Goal: Transaction & Acquisition: Purchase product/service

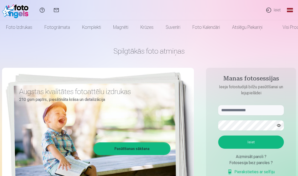
click at [273, 12] on link "Ieiet" at bounding box center [273, 10] width 23 height 20
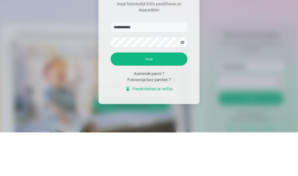
type input "**********"
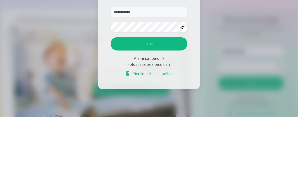
click at [181, 81] on button "button" at bounding box center [182, 86] width 10 height 10
click at [159, 96] on button "Ieiet" at bounding box center [149, 102] width 77 height 13
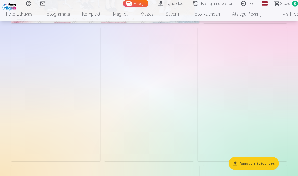
scroll to position [158, 0]
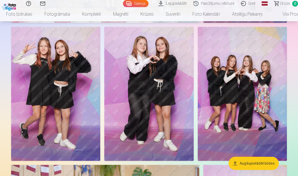
click at [37, 114] on img at bounding box center [55, 94] width 89 height 134
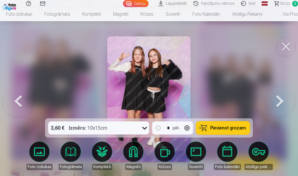
scroll to position [178, 0]
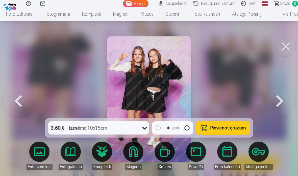
click at [40, 151] on link "Foto izdrukas" at bounding box center [39, 155] width 28 height 28
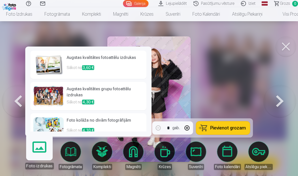
scroll to position [0, 0]
click at [42, 55] on img at bounding box center [48, 65] width 30 height 20
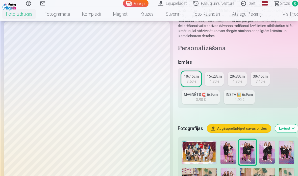
scroll to position [72, 0]
click at [188, 80] on div "3,60 €" at bounding box center [192, 81] width 10 height 5
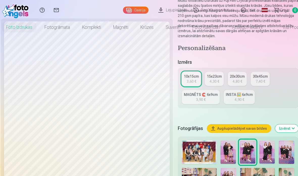
scroll to position [0, 0]
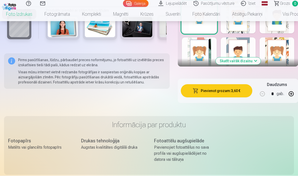
click at [229, 89] on button "Pievienot grozam : 3,60 €" at bounding box center [216, 90] width 71 height 13
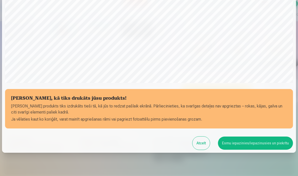
scroll to position [153, 0]
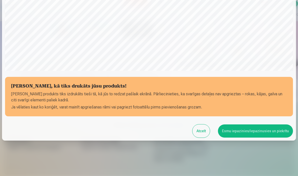
click at [265, 130] on button "Esmu iepazinies/iepazinusies un piekrītu" at bounding box center [255, 130] width 75 height 13
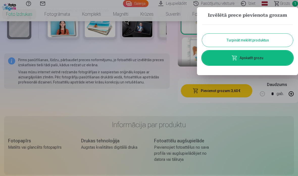
click at [265, 40] on button "Turpināt meklēt produktus" at bounding box center [247, 40] width 91 height 13
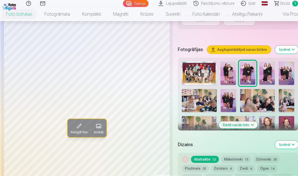
scroll to position [150, 0]
click at [263, 71] on img at bounding box center [266, 73] width 15 height 23
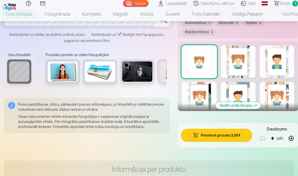
scroll to position [318, 0]
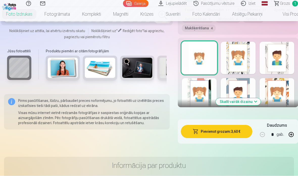
click at [231, 134] on button "Pievienot grozam : 3,60 €" at bounding box center [216, 131] width 71 height 13
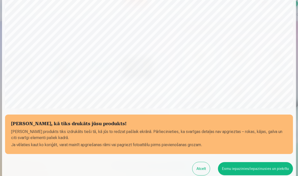
scroll to position [133, 0]
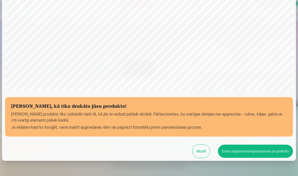
click at [267, 150] on button "Esmu iepazinies/iepazinusies un piekrītu" at bounding box center [255, 150] width 75 height 13
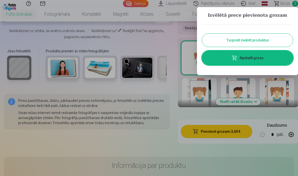
click at [232, 41] on button "Turpināt meklēt produktus" at bounding box center [247, 40] width 91 height 13
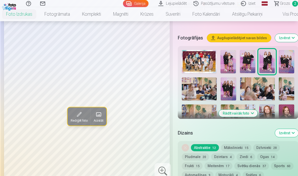
click at [283, 62] on img at bounding box center [286, 61] width 15 height 23
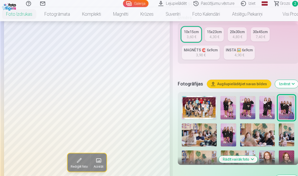
scroll to position [115, 0]
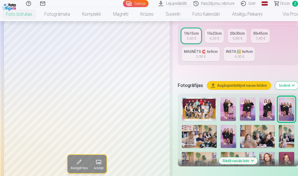
click at [229, 131] on img at bounding box center [228, 136] width 15 height 23
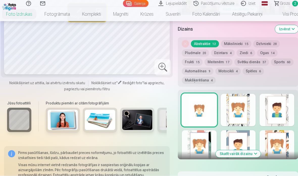
scroll to position [281, 0]
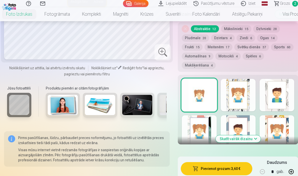
click at [237, 166] on button "Pievienot grozam : 3,60 €" at bounding box center [216, 168] width 71 height 13
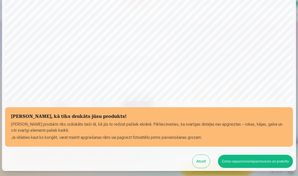
scroll to position [133, 0]
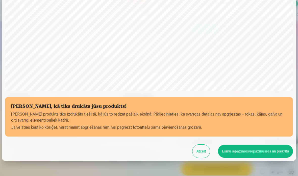
click at [264, 149] on button "Esmu iepazinies/iepazinusies un piekrītu" at bounding box center [255, 150] width 75 height 13
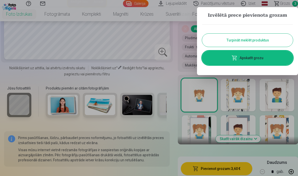
click at [281, 40] on button "Turpināt meklēt produktus" at bounding box center [247, 40] width 91 height 13
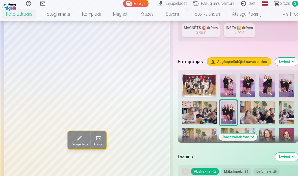
scroll to position [138, 0]
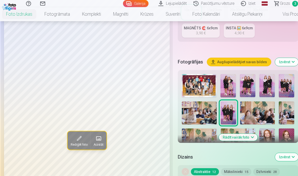
click at [283, 132] on img at bounding box center [286, 139] width 15 height 23
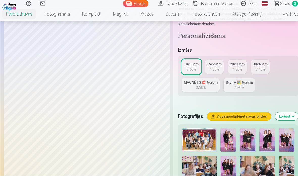
scroll to position [84, 0]
click at [216, 83] on div "MAGNĒTS 🧲 6x9cm" at bounding box center [201, 82] width 34 height 5
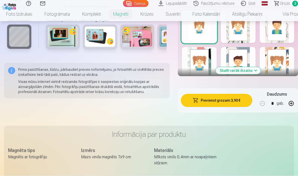
scroll to position [333, 0]
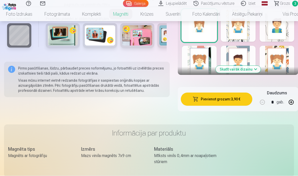
click at [286, 108] on button "button" at bounding box center [291, 102] width 12 height 12
click at [260, 108] on button "button" at bounding box center [262, 102] width 12 height 12
type input "*"
click at [239, 106] on button "Pievienot grozam : 3,90 €" at bounding box center [216, 98] width 71 height 13
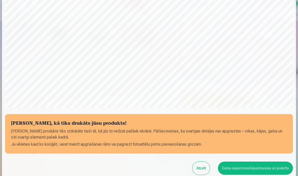
scroll to position [133, 0]
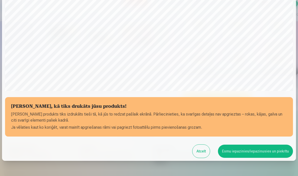
click at [255, 146] on button "Esmu iepazinies/iepazinusies un piekrītu" at bounding box center [255, 150] width 75 height 13
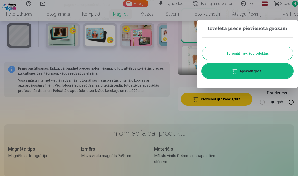
click at [279, 55] on button "Turpināt meklēt produktus" at bounding box center [247, 53] width 91 height 13
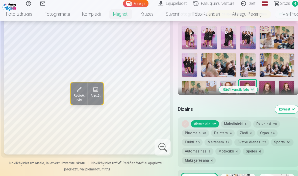
scroll to position [167, 0]
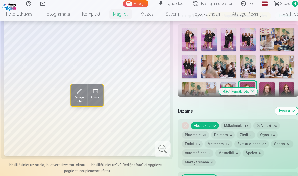
click at [248, 95] on button "Rādīt vairāk foto" at bounding box center [238, 91] width 39 height 7
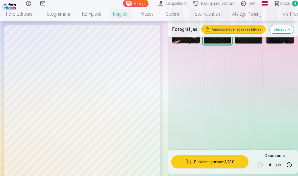
scroll to position [392, 0]
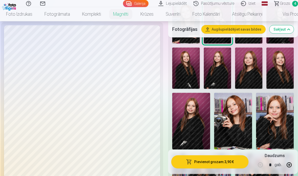
click at [238, 111] on img at bounding box center [233, 121] width 38 height 57
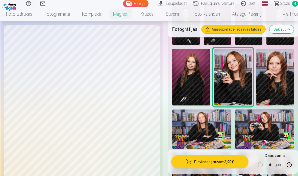
scroll to position [430, 0]
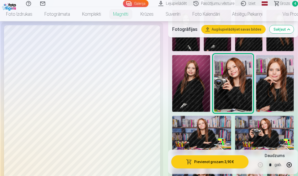
click at [270, 116] on img at bounding box center [264, 135] width 59 height 39
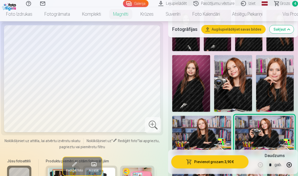
click at [243, 88] on img at bounding box center [233, 83] width 38 height 57
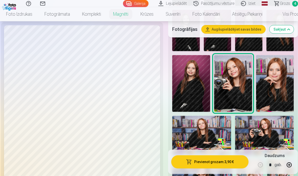
click at [236, 168] on button "Pievienot grozam : 3,90 €" at bounding box center [209, 161] width 77 height 13
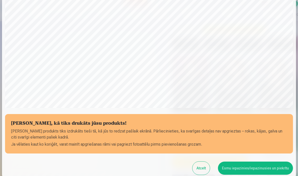
scroll to position [133, 0]
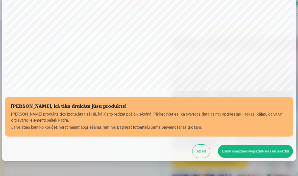
click at [270, 151] on button "Esmu iepazinies/iepazinusies un piekrītu" at bounding box center [255, 150] width 75 height 13
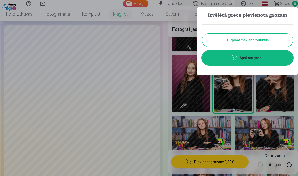
click at [279, 43] on button "Turpināt meklēt produktus" at bounding box center [247, 40] width 91 height 13
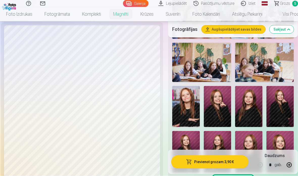
scroll to position [304, 0]
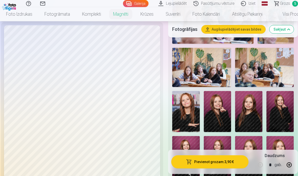
click at [286, 4] on span "Grozs" at bounding box center [285, 4] width 10 height 6
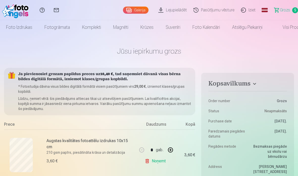
click at [251, 10] on link "Iziet" at bounding box center [248, 10] width 21 height 20
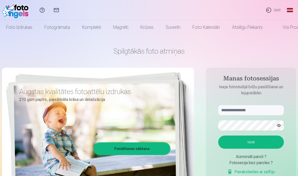
click at [255, 108] on input "text" at bounding box center [251, 110] width 66 height 10
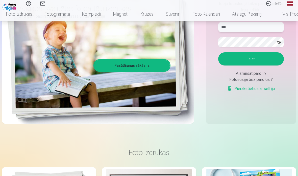
scroll to position [83, 0]
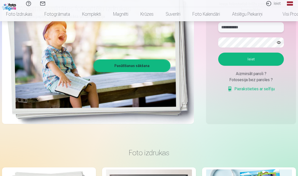
type input "**********"
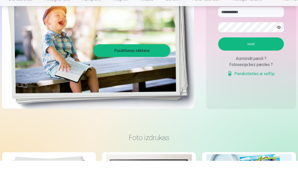
click at [277, 38] on button "button" at bounding box center [279, 43] width 10 height 10
click at [255, 53] on button "Ieiet" at bounding box center [251, 59] width 66 height 13
